Goal: Information Seeking & Learning: Learn about a topic

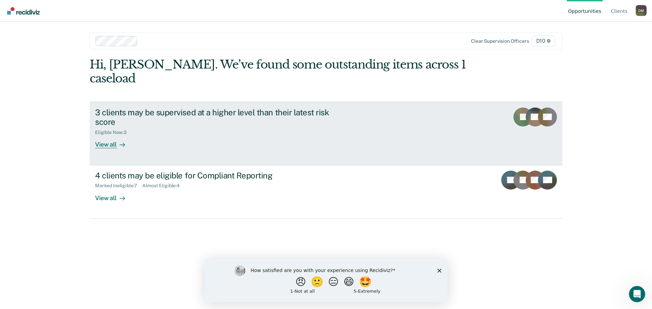
click at [108, 135] on div "View all" at bounding box center [114, 141] width 38 height 13
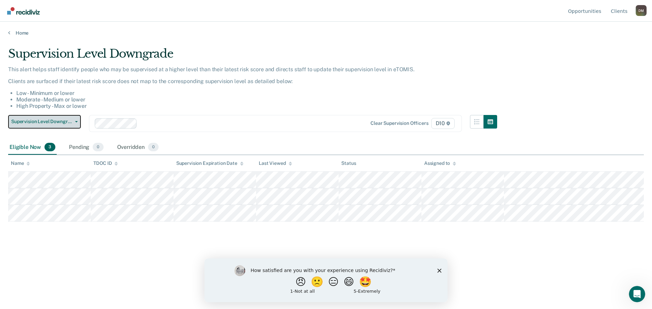
click at [76, 120] on button "Supervision Level Downgrade" at bounding box center [44, 122] width 73 height 14
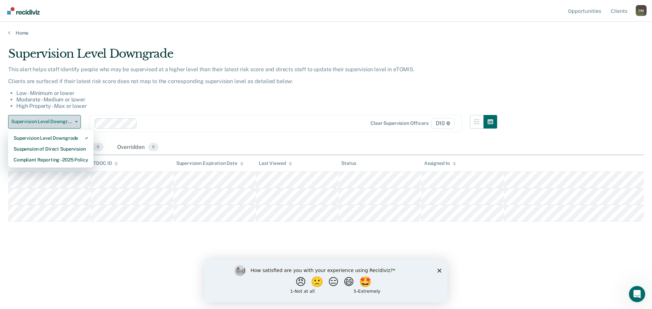
click at [76, 120] on button "Supervision Level Downgrade" at bounding box center [44, 122] width 73 height 14
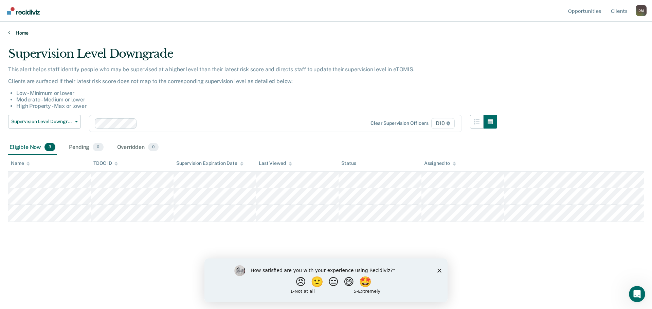
click at [24, 33] on link "Home" at bounding box center [326, 33] width 636 height 6
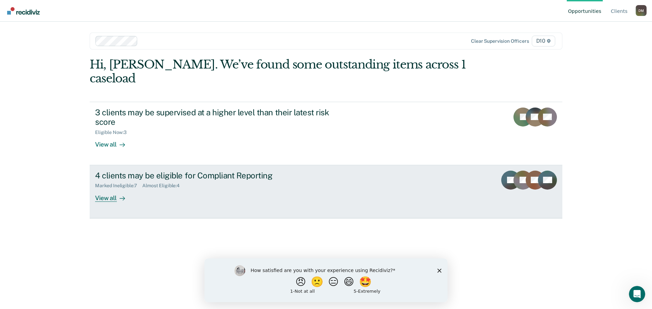
click at [180, 183] on div "Almost Eligible : 4" at bounding box center [163, 186] width 43 height 6
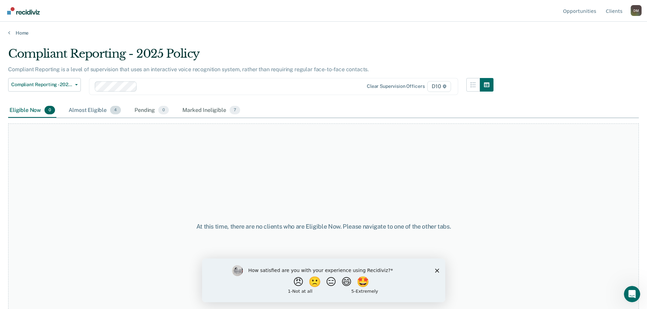
click at [95, 108] on div "Almost Eligible 4" at bounding box center [94, 110] width 55 height 15
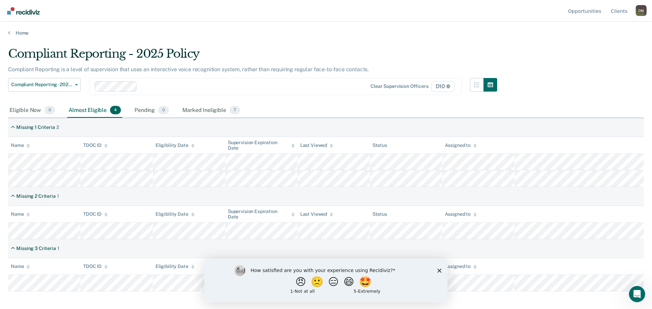
click at [439, 270] on icon "Close survey" at bounding box center [439, 271] width 4 height 4
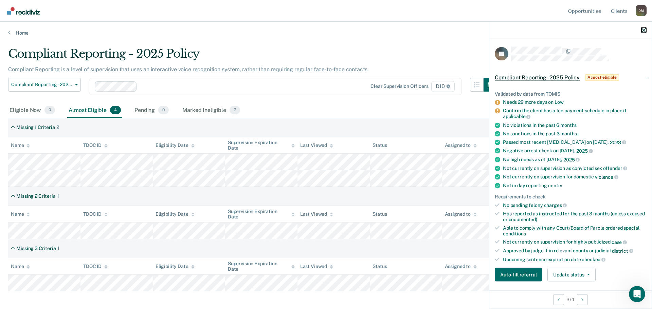
click at [644, 29] on icon "button" at bounding box center [643, 30] width 5 height 5
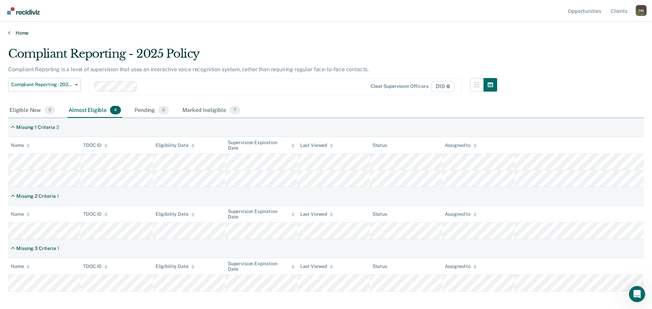
click at [18, 33] on link "Home" at bounding box center [326, 33] width 636 height 6
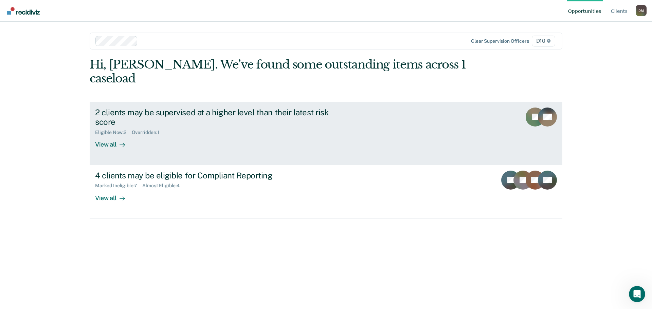
click at [108, 135] on div "View all" at bounding box center [114, 141] width 38 height 13
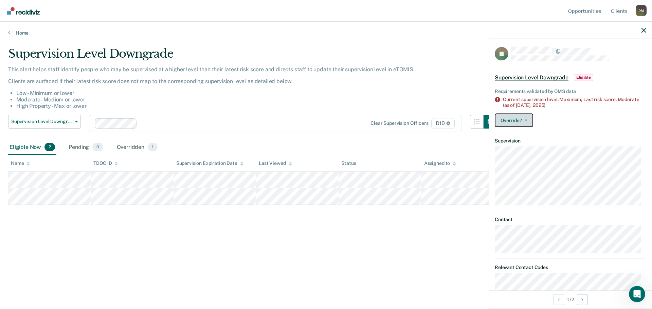
click at [528, 124] on button "Override?" at bounding box center [514, 120] width 38 height 14
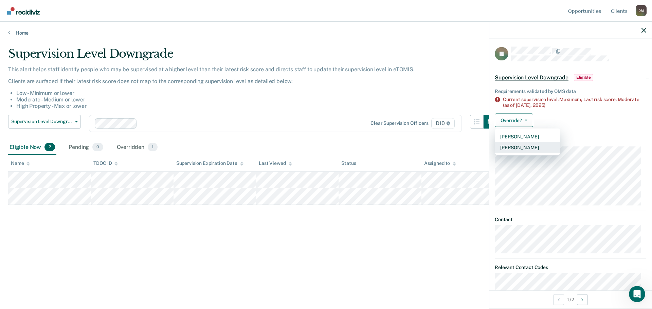
click at [529, 150] on button "Mark Overridden" at bounding box center [528, 147] width 66 height 11
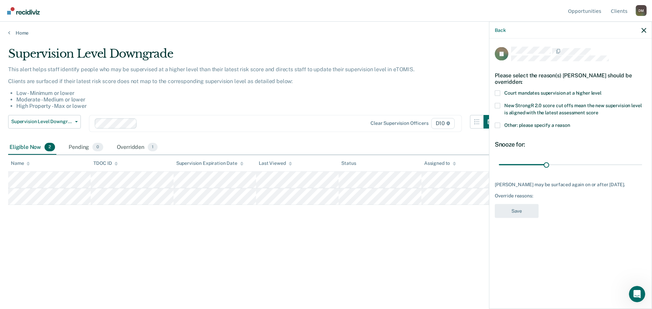
click at [498, 124] on span at bounding box center [497, 125] width 5 height 5
click at [570, 123] on input "Other: please specify a reason" at bounding box center [570, 123] width 0 height 0
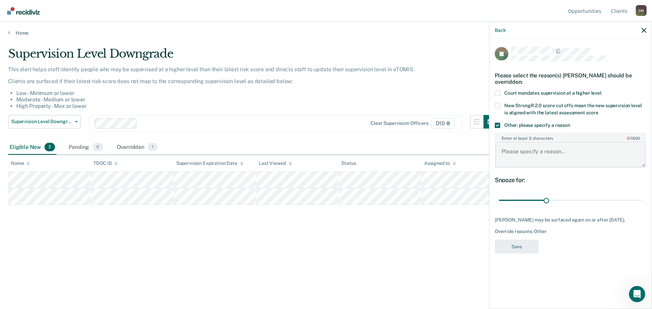
click at [594, 156] on textarea "Enter at least 3 characters 0 / 1600" at bounding box center [570, 154] width 150 height 25
type textarea "Warrant on bond"
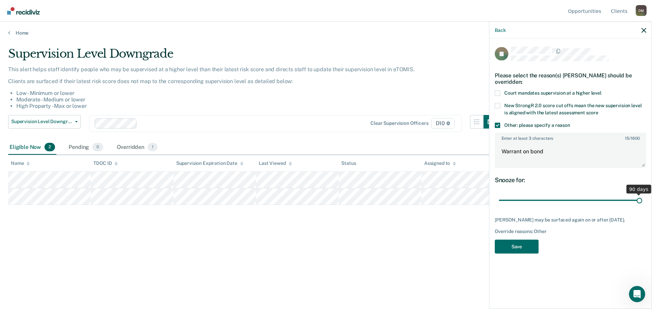
drag, startPoint x: 547, startPoint y: 200, endPoint x: 652, endPoint y: 202, distance: 104.9
type input "90"
click at [642, 202] on input "range" at bounding box center [570, 201] width 143 height 12
click at [520, 250] on button "Save" at bounding box center [517, 247] width 44 height 14
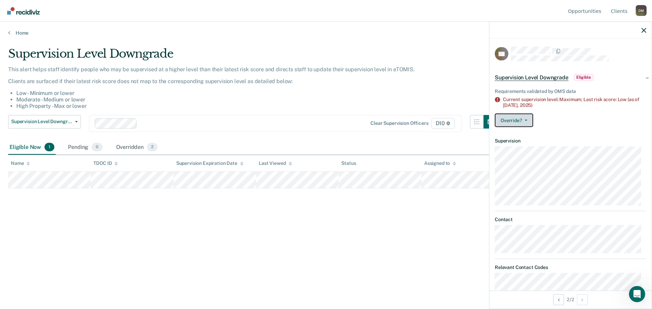
click at [528, 121] on button "Override?" at bounding box center [514, 120] width 38 height 14
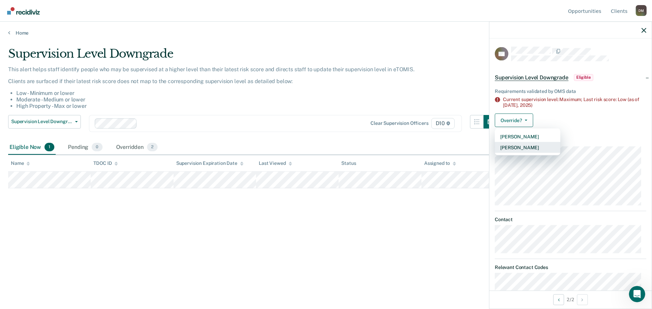
click at [518, 147] on button "Mark Overridden" at bounding box center [528, 147] width 66 height 11
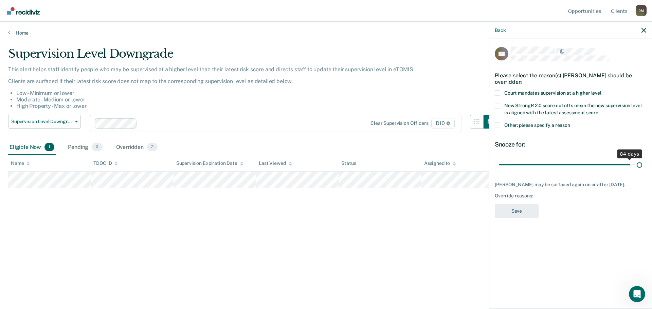
drag, startPoint x: 546, startPoint y: 165, endPoint x: 735, endPoint y: 164, distance: 189.1
type input "90"
click at [642, 164] on input "range" at bounding box center [570, 165] width 143 height 12
click at [554, 128] on label "Other: please specify a reason" at bounding box center [570, 126] width 151 height 7
click at [570, 123] on input "Other: please specify a reason" at bounding box center [570, 123] width 0 height 0
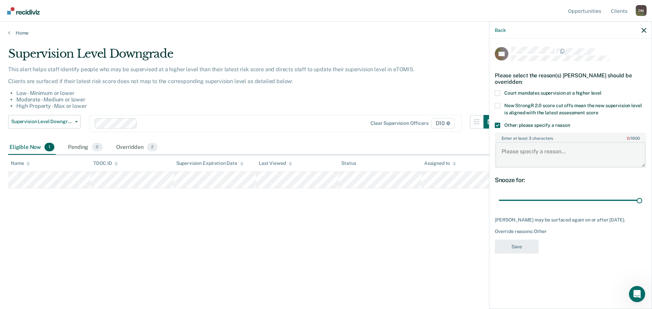
click at [538, 156] on textarea "Enter at least 3 characters 0 / 1600" at bounding box center [570, 154] width 150 height 25
type textarea "Warrant on bond"
click at [518, 246] on button "Save" at bounding box center [517, 247] width 44 height 14
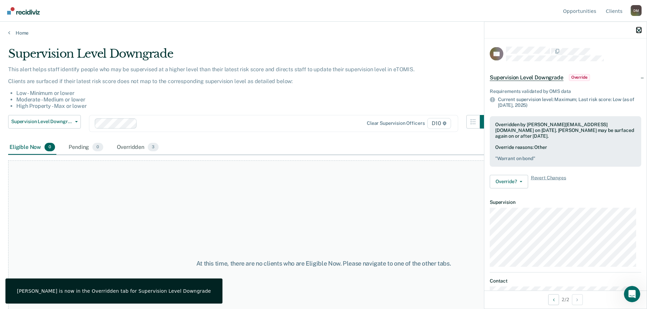
click at [641, 30] on icon "button" at bounding box center [638, 30] width 5 height 5
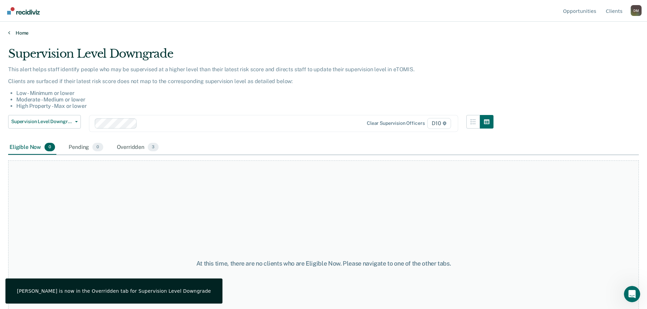
click at [20, 33] on link "Home" at bounding box center [323, 33] width 630 height 6
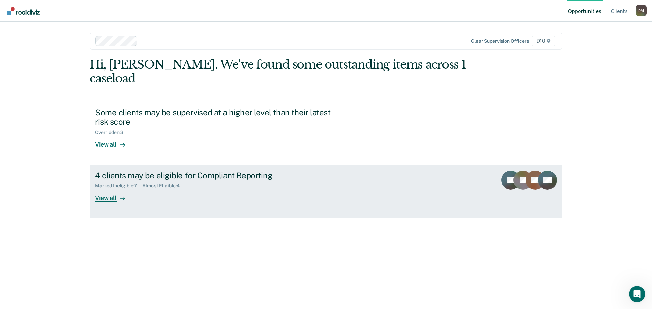
click at [123, 197] on icon at bounding box center [124, 199] width 2 height 4
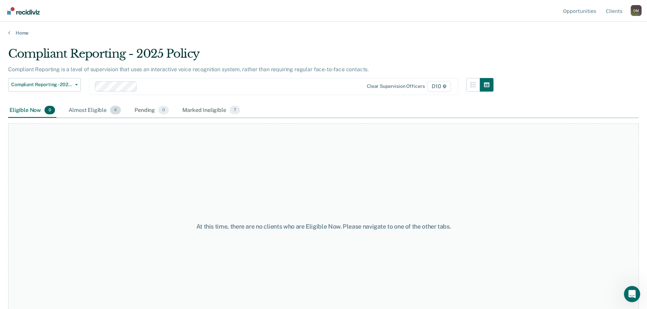
click at [103, 108] on div "Almost Eligible 4" at bounding box center [94, 110] width 55 height 15
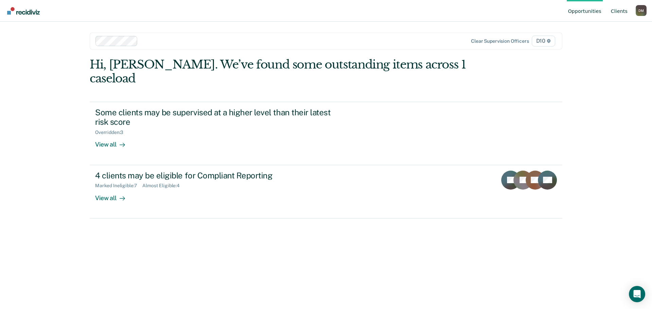
click at [622, 8] on link "Client s" at bounding box center [618, 11] width 19 height 22
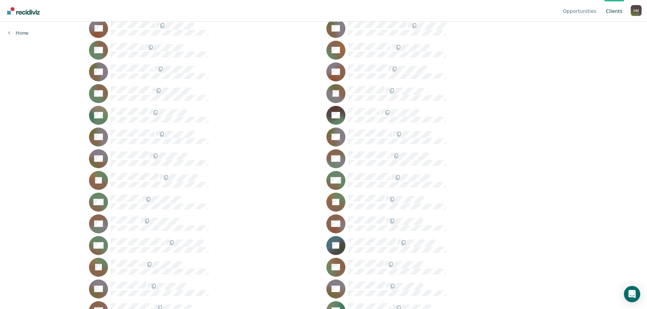
scroll to position [204, 0]
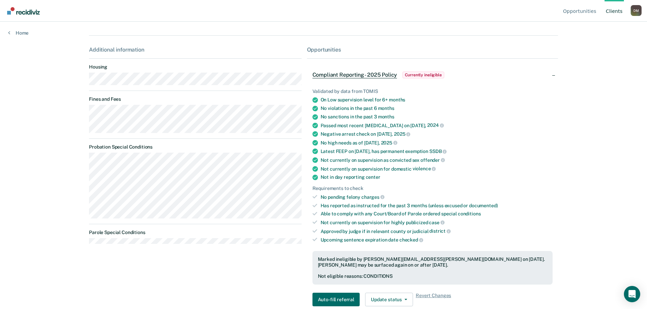
scroll to position [102, 0]
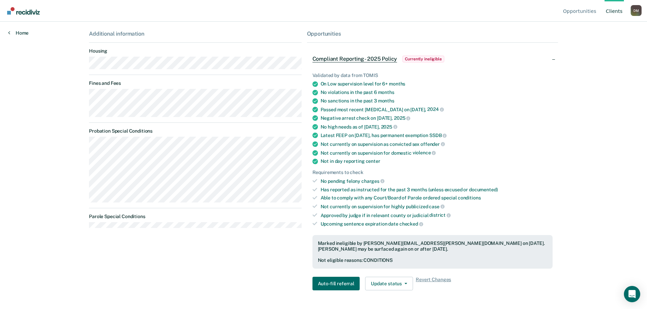
click at [24, 33] on link "Home" at bounding box center [18, 33] width 20 height 6
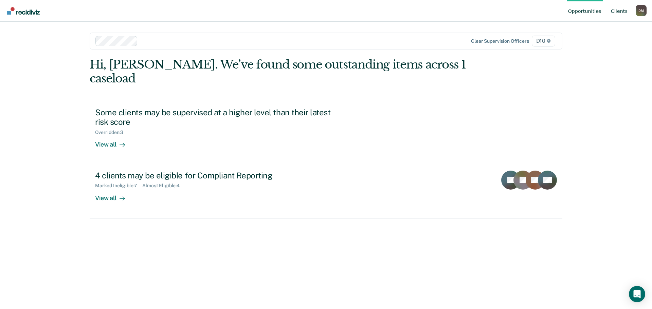
click at [616, 8] on link "Client s" at bounding box center [618, 11] width 19 height 22
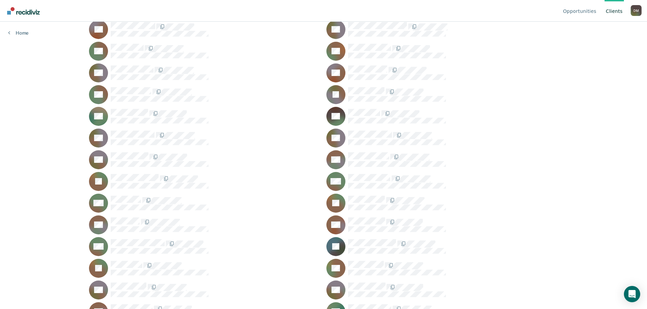
scroll to position [204, 0]
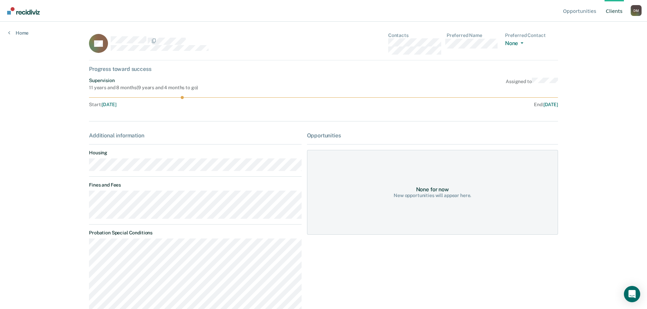
click at [7, 32] on div "Home" at bounding box center [18, 29] width 37 height 14
click at [10, 34] on icon at bounding box center [9, 32] width 2 height 5
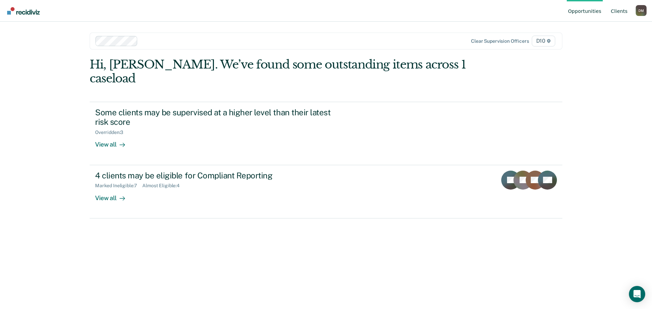
click at [618, 9] on link "Client s" at bounding box center [618, 11] width 19 height 22
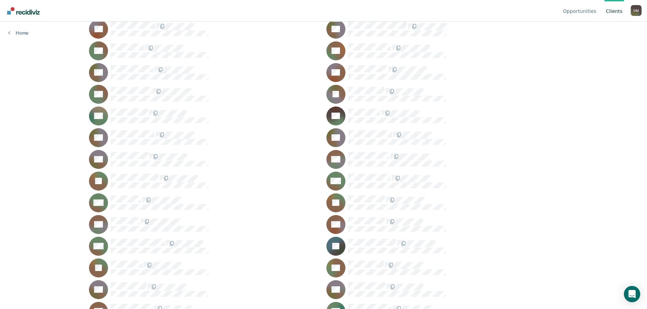
scroll to position [204, 0]
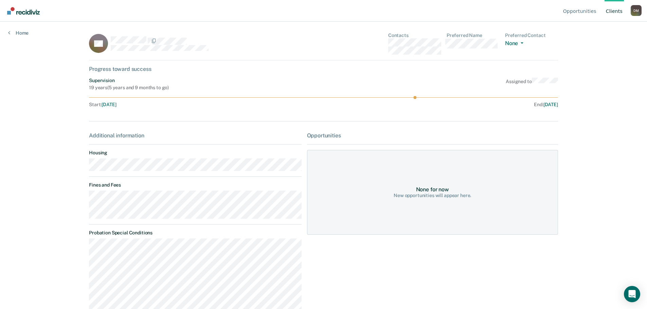
click at [610, 9] on link "Client s" at bounding box center [613, 11] width 19 height 22
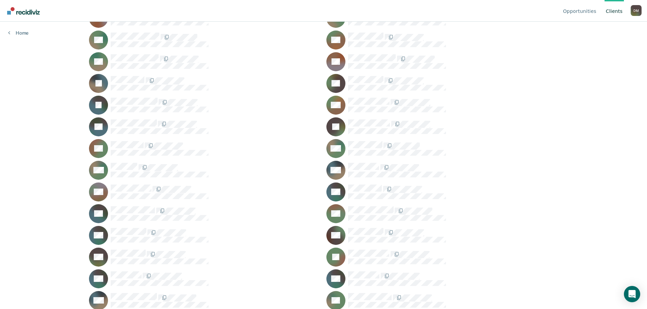
scroll to position [475, 0]
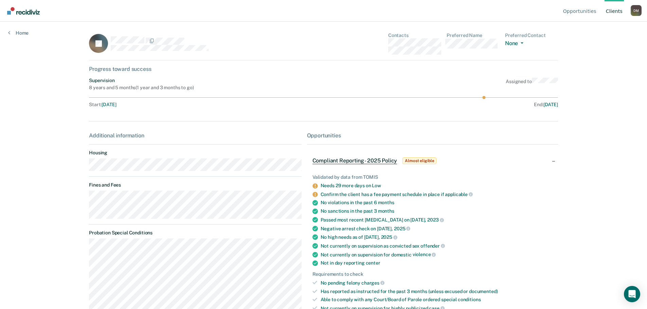
click at [608, 10] on link "Client s" at bounding box center [613, 11] width 19 height 22
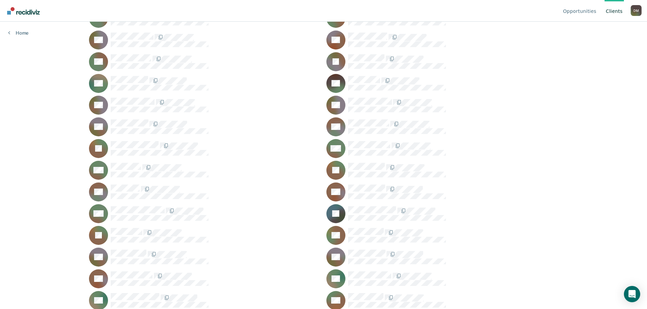
scroll to position [306, 0]
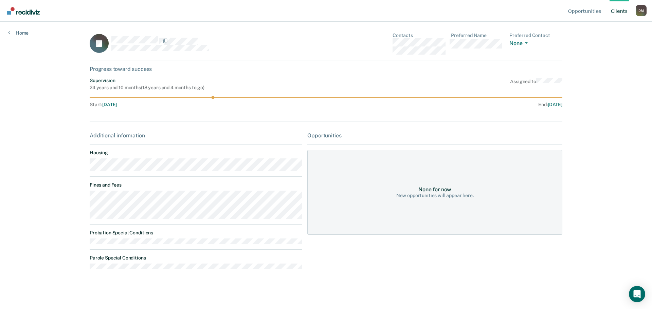
click at [625, 14] on link "Client s" at bounding box center [618, 11] width 19 height 22
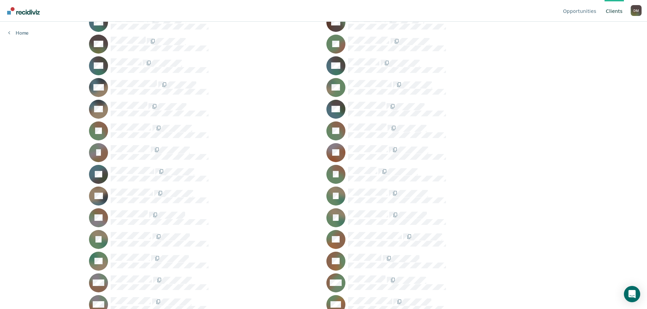
scroll to position [713, 0]
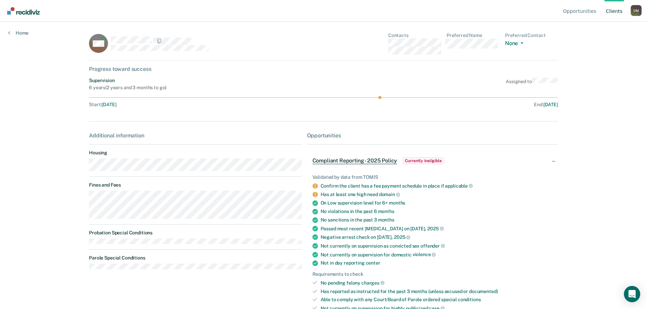
click at [614, 12] on link "Client s" at bounding box center [613, 11] width 19 height 22
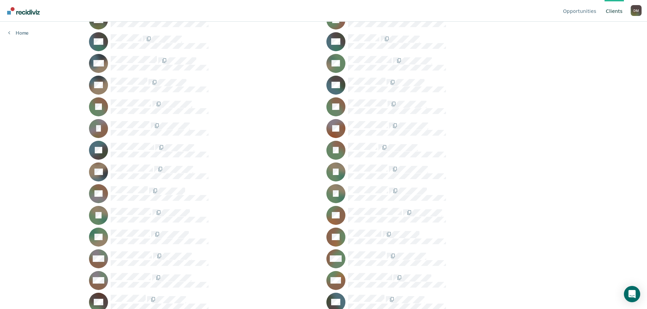
scroll to position [815, 0]
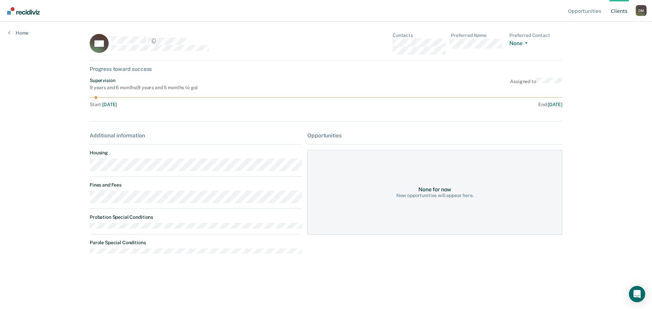
click at [621, 10] on link "Client s" at bounding box center [618, 11] width 19 height 22
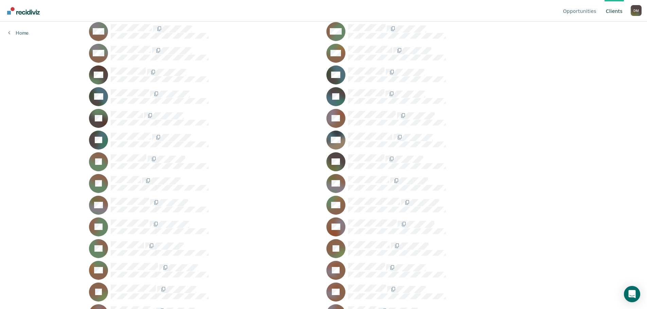
scroll to position [951, 0]
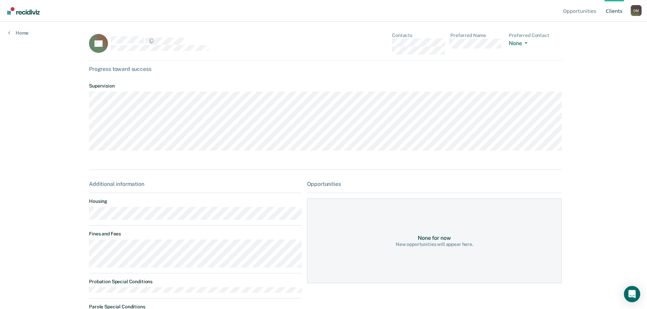
click at [610, 10] on link "Client s" at bounding box center [613, 11] width 19 height 22
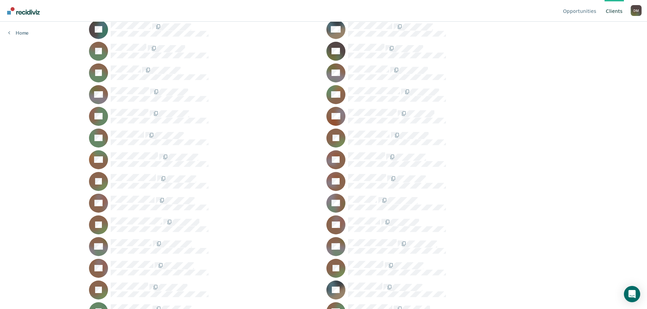
scroll to position [1086, 0]
